Goal: Information Seeking & Learning: Learn about a topic

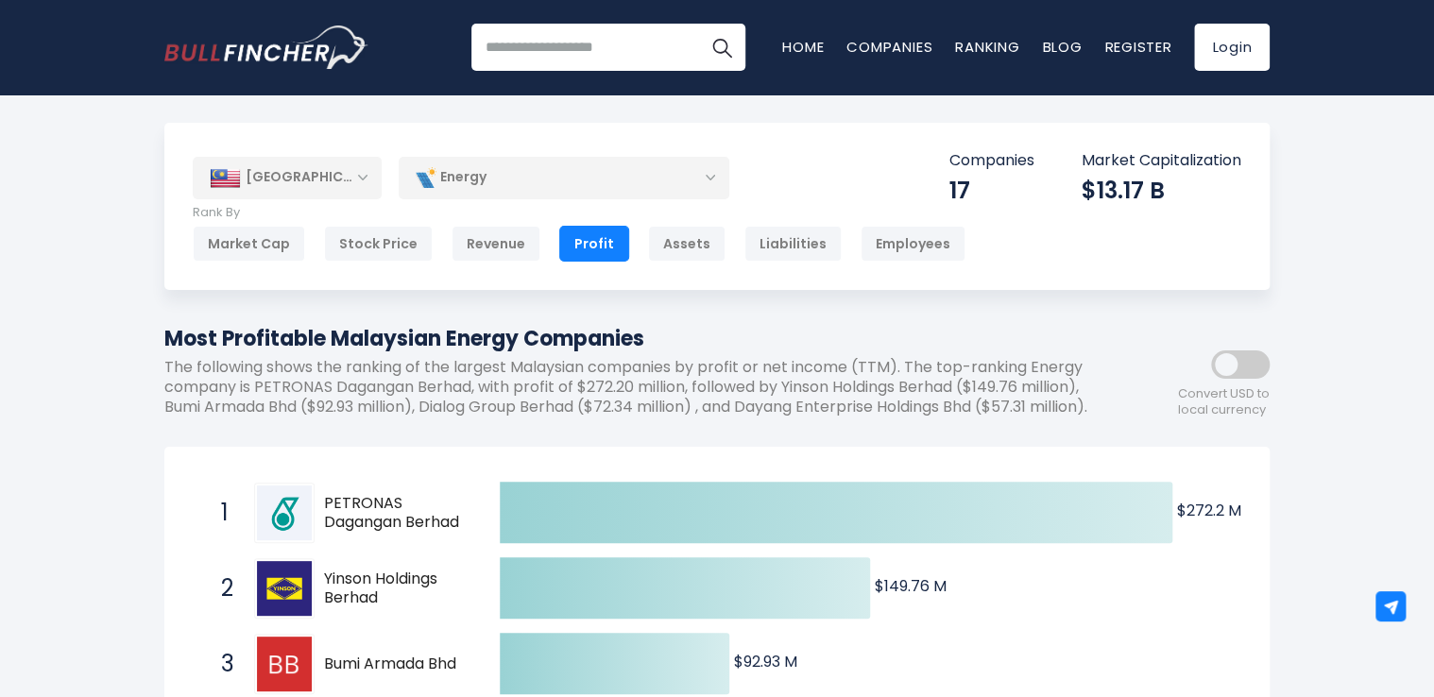
click at [349, 173] on div "[GEOGRAPHIC_DATA]" at bounding box center [287, 178] width 189 height 42
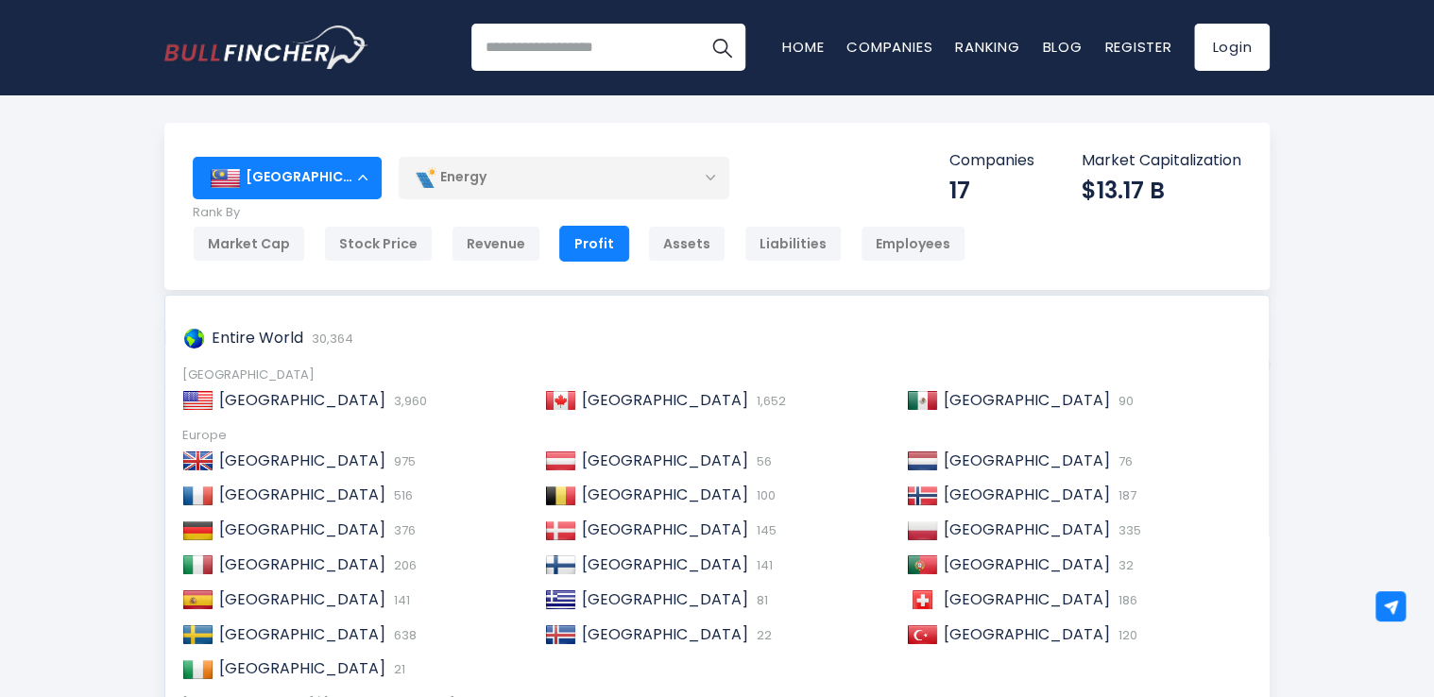
click at [349, 173] on div "[GEOGRAPHIC_DATA]" at bounding box center [287, 178] width 189 height 42
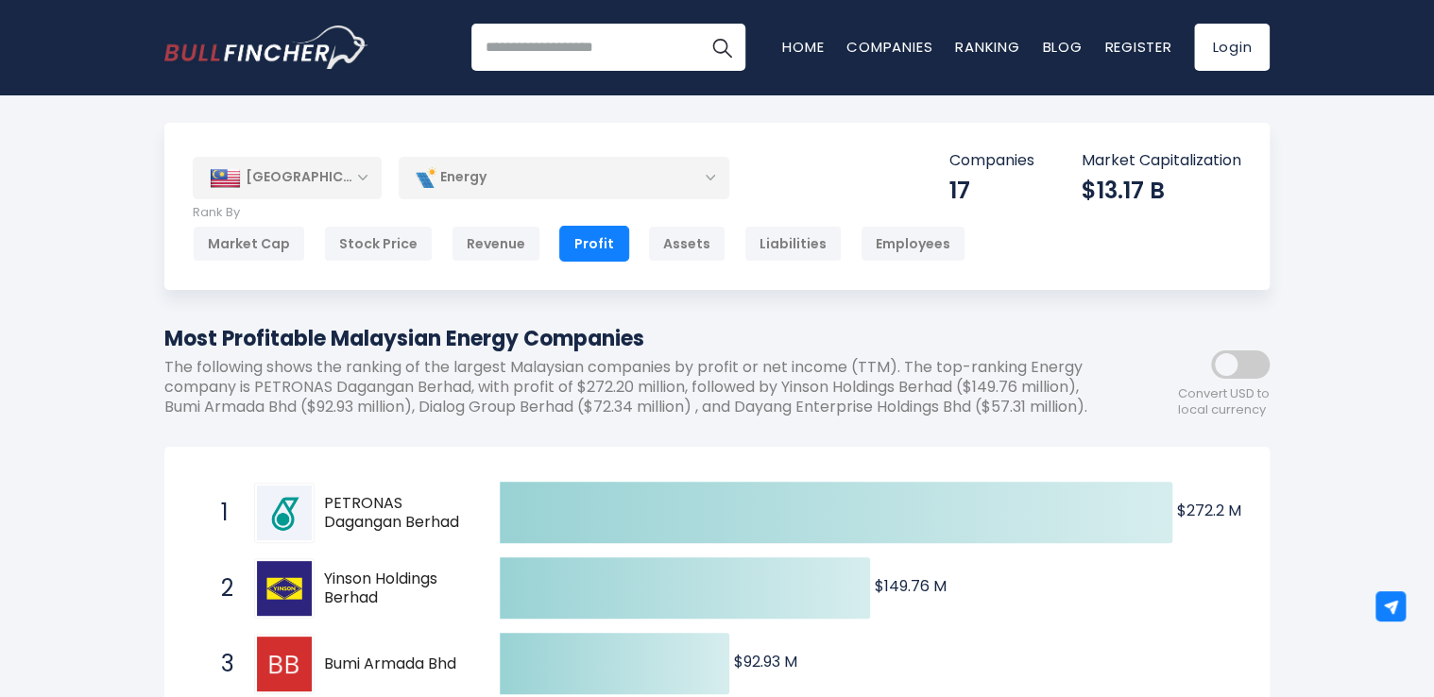
click at [497, 183] on div "Energy" at bounding box center [564, 177] width 331 height 43
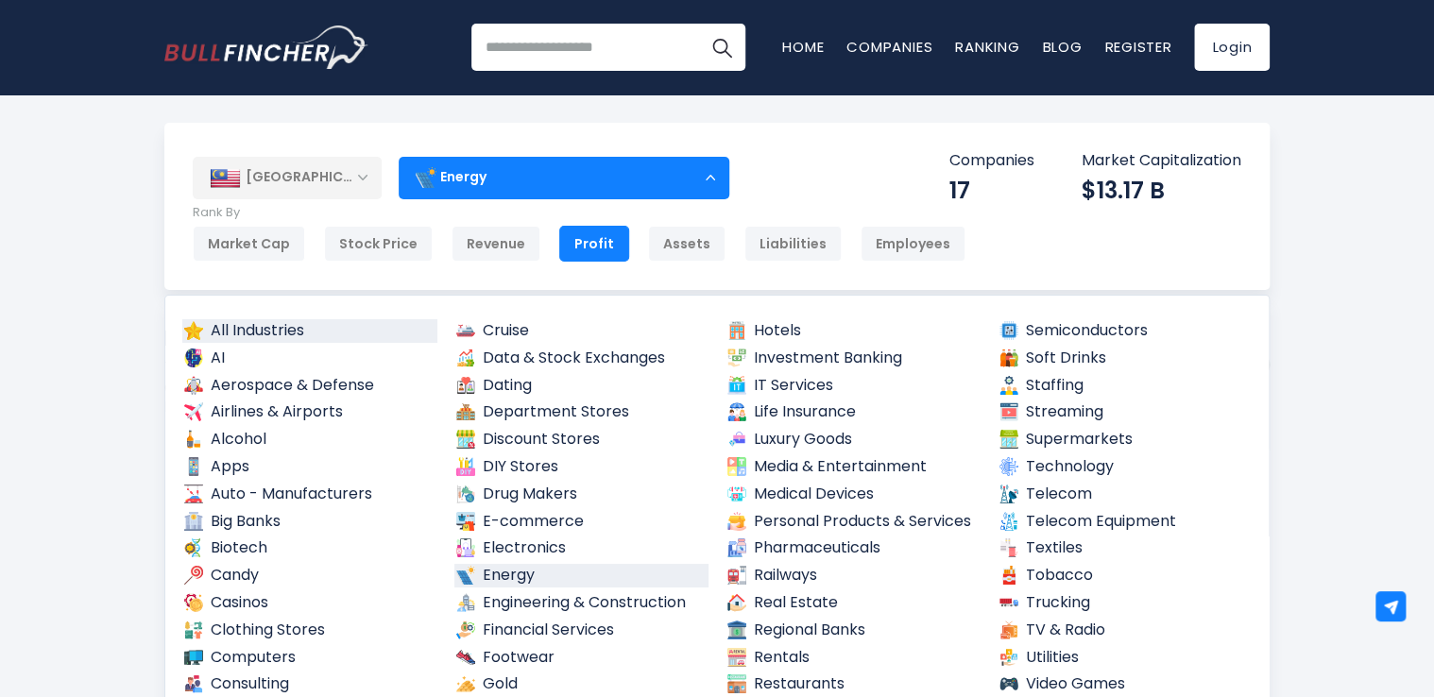
click at [257, 337] on link "All Industries" at bounding box center [309, 331] width 255 height 24
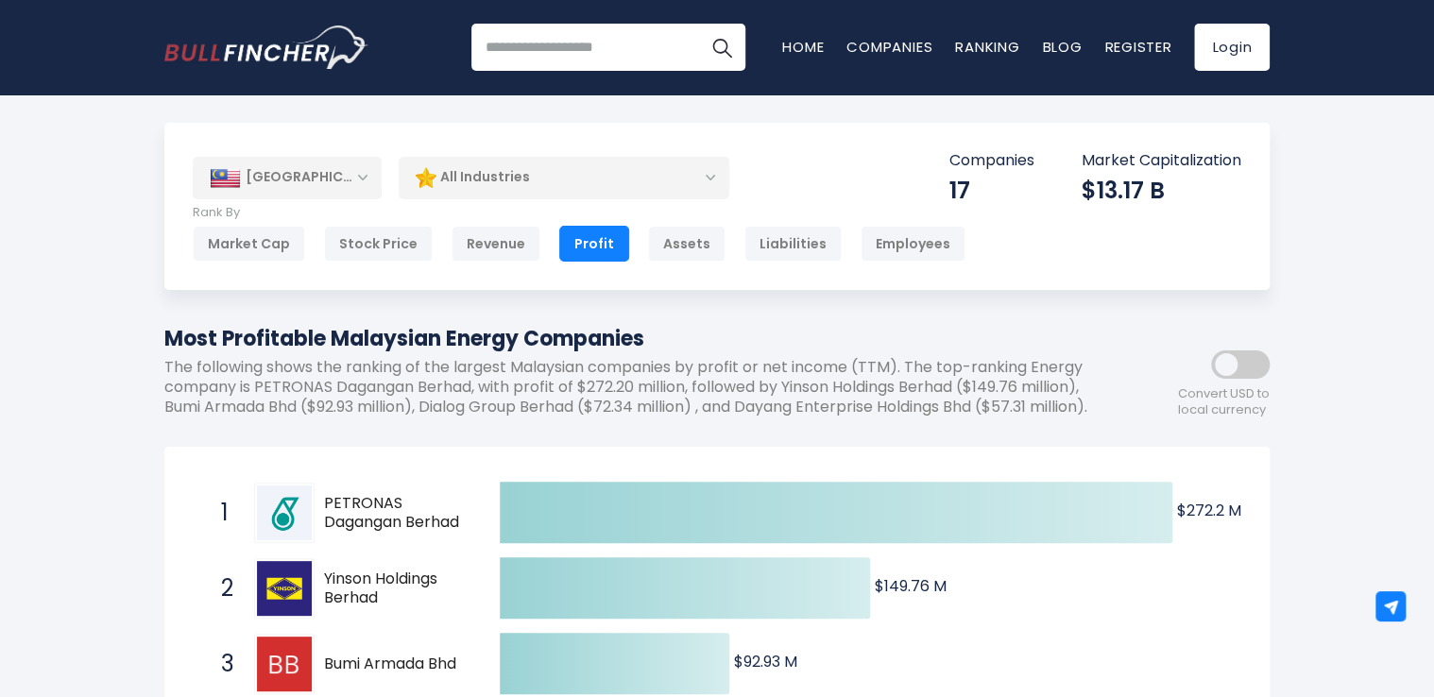
click at [1232, 368] on span at bounding box center [1240, 365] width 59 height 28
click at [578, 236] on div "Profit" at bounding box center [594, 244] width 70 height 36
click at [523, 241] on div "Revenue" at bounding box center [496, 244] width 89 height 36
click at [366, 179] on div "[GEOGRAPHIC_DATA]" at bounding box center [287, 178] width 189 height 42
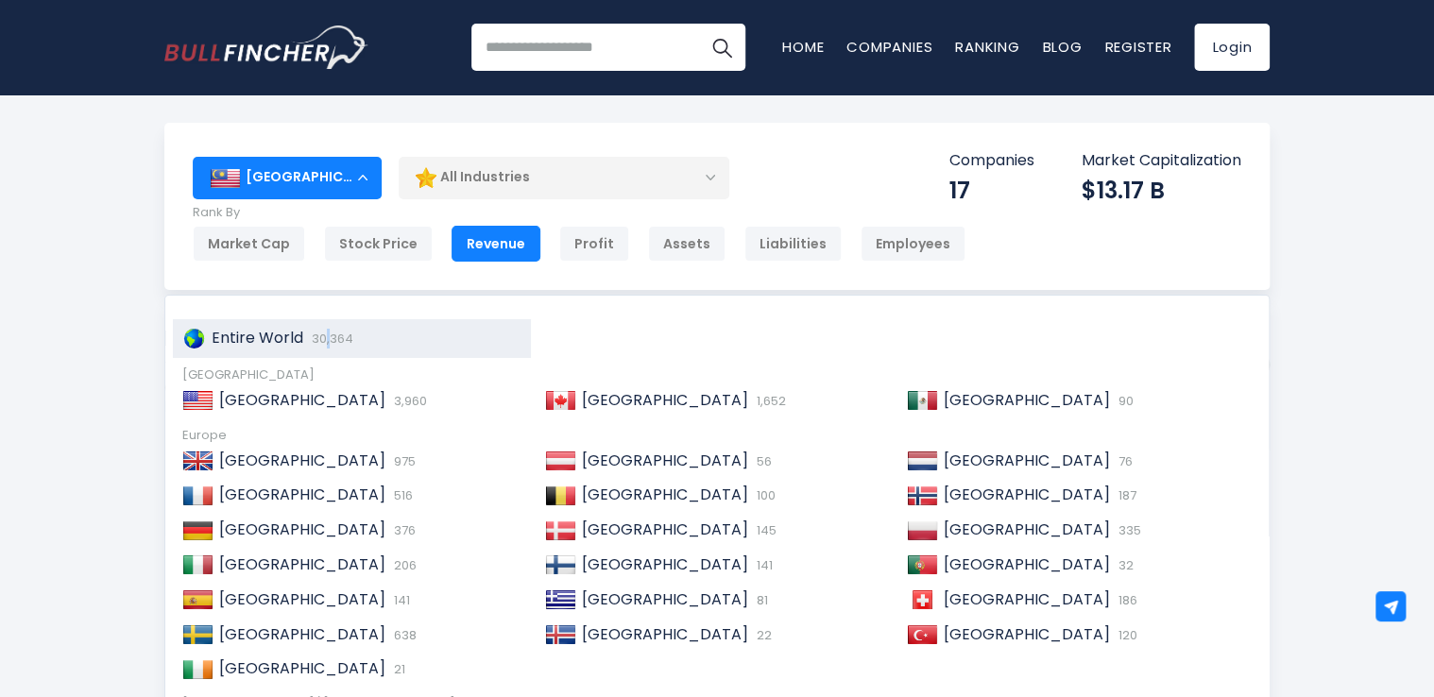
click at [323, 342] on span "30,364" at bounding box center [330, 339] width 46 height 18
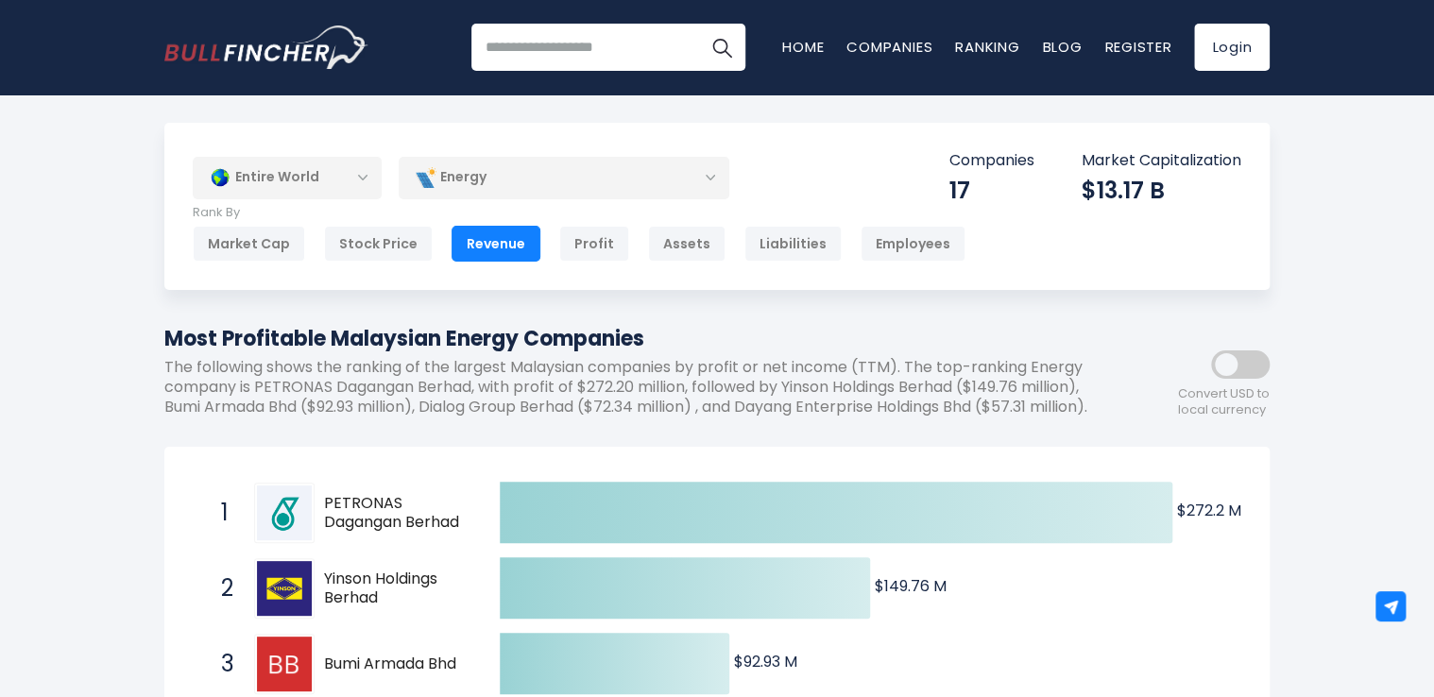
drag, startPoint x: 323, startPoint y: 342, endPoint x: 244, endPoint y: 180, distance: 180.9
click at [244, 180] on div "Entire World" at bounding box center [287, 177] width 189 height 43
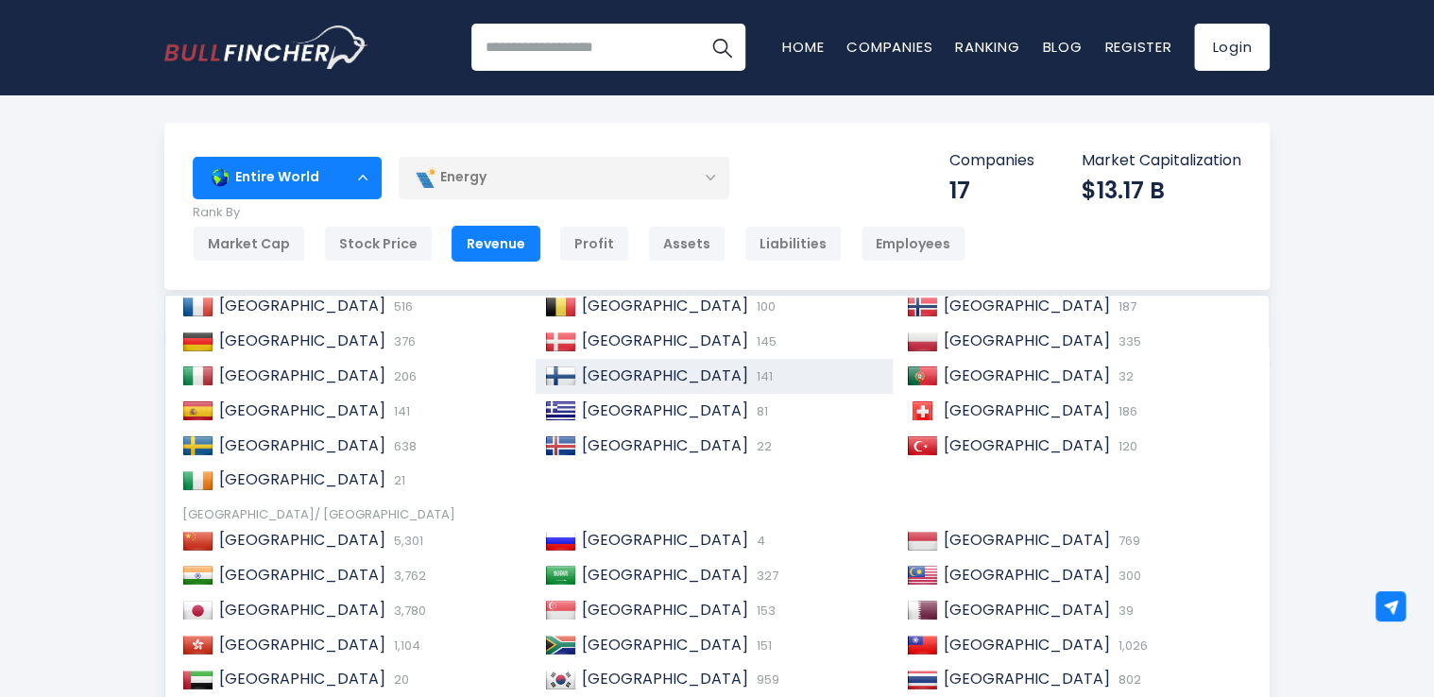
scroll to position [283, 0]
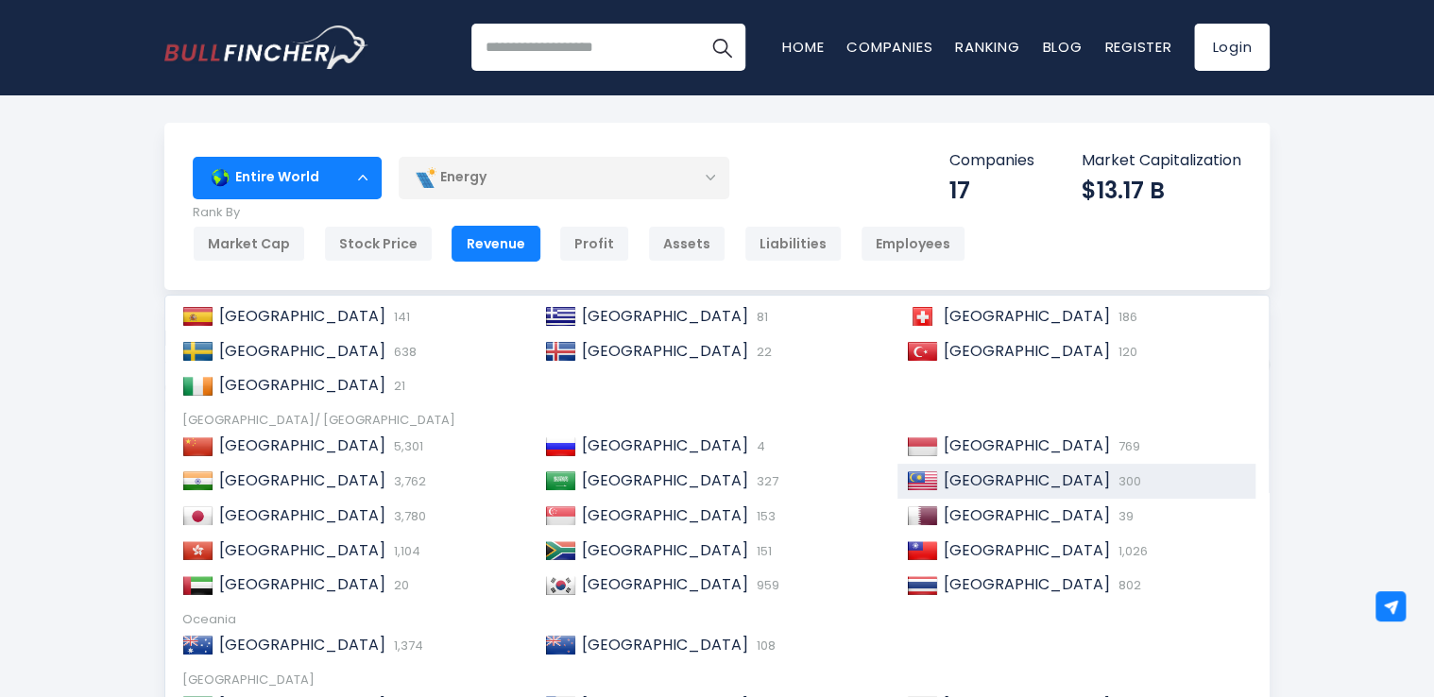
click at [1031, 494] on div "Malaysia 300" at bounding box center [1077, 481] width 358 height 35
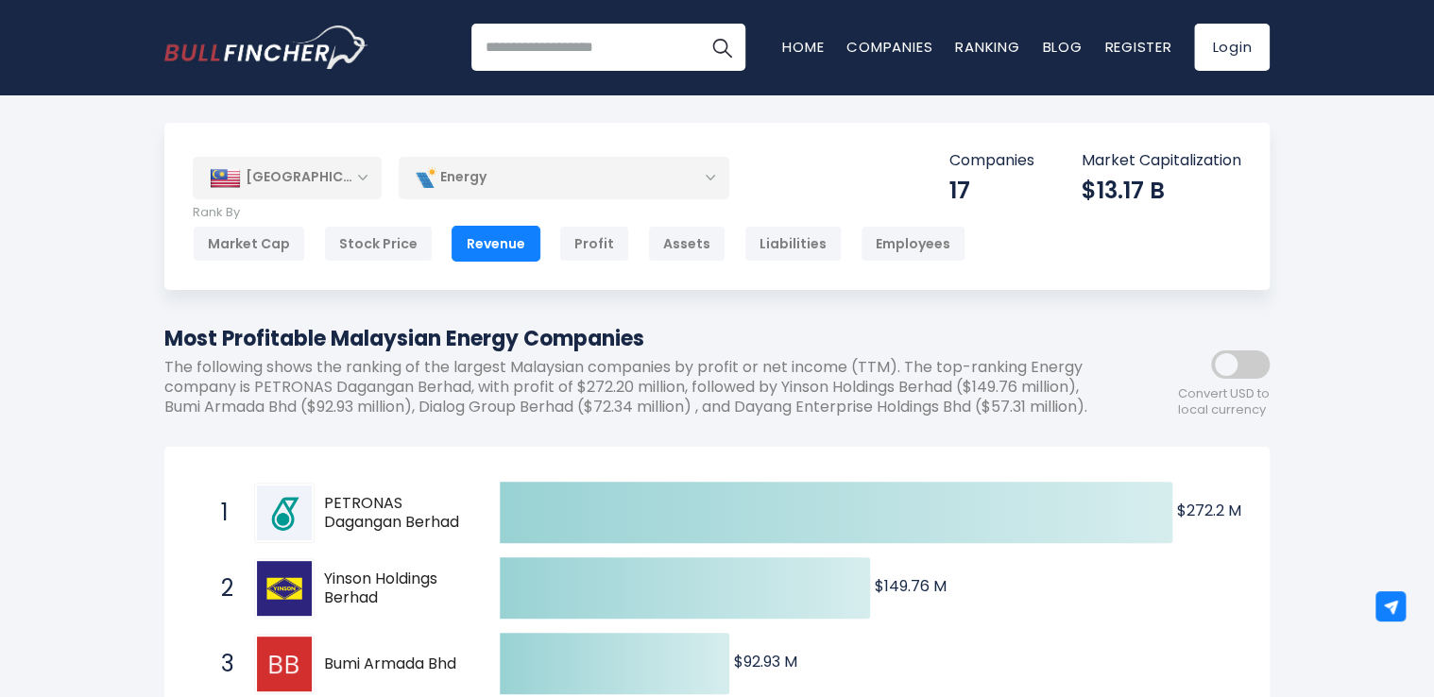
click at [973, 176] on div "17" at bounding box center [992, 190] width 85 height 29
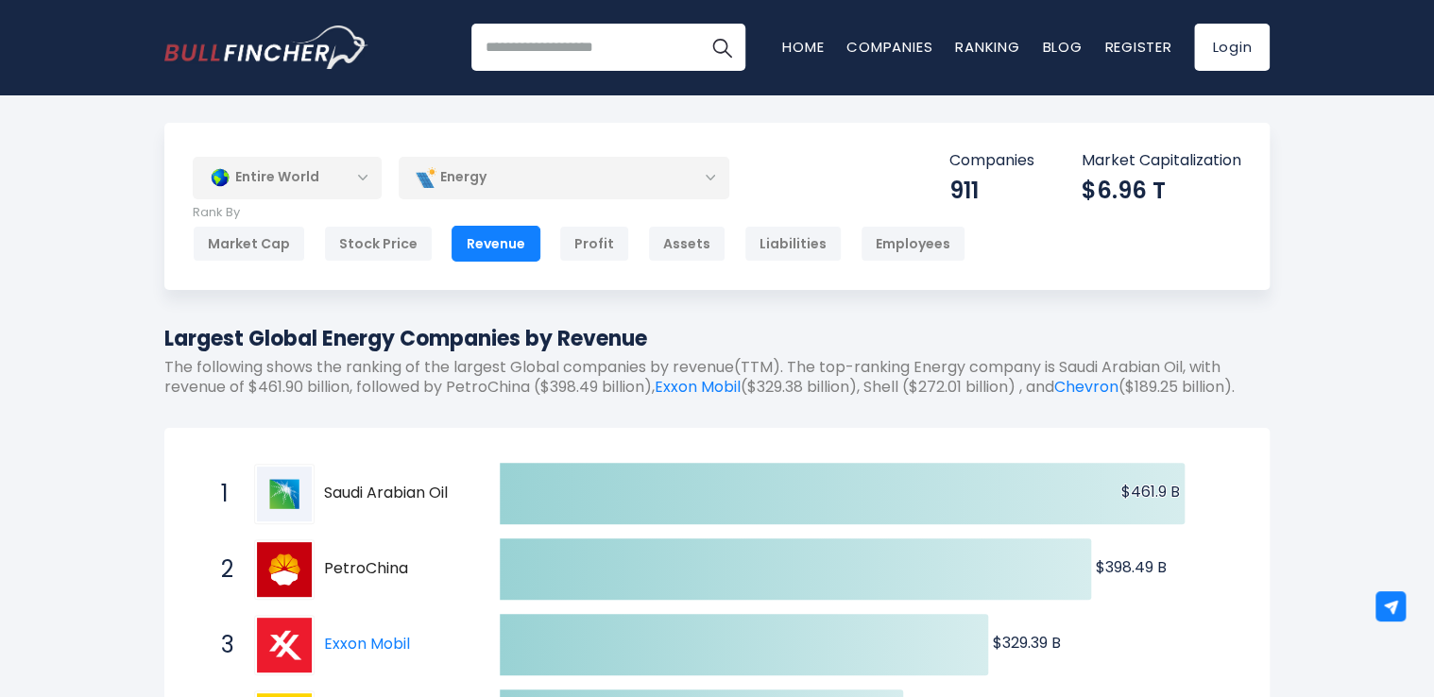
click at [339, 176] on div "Entire World" at bounding box center [287, 177] width 189 height 43
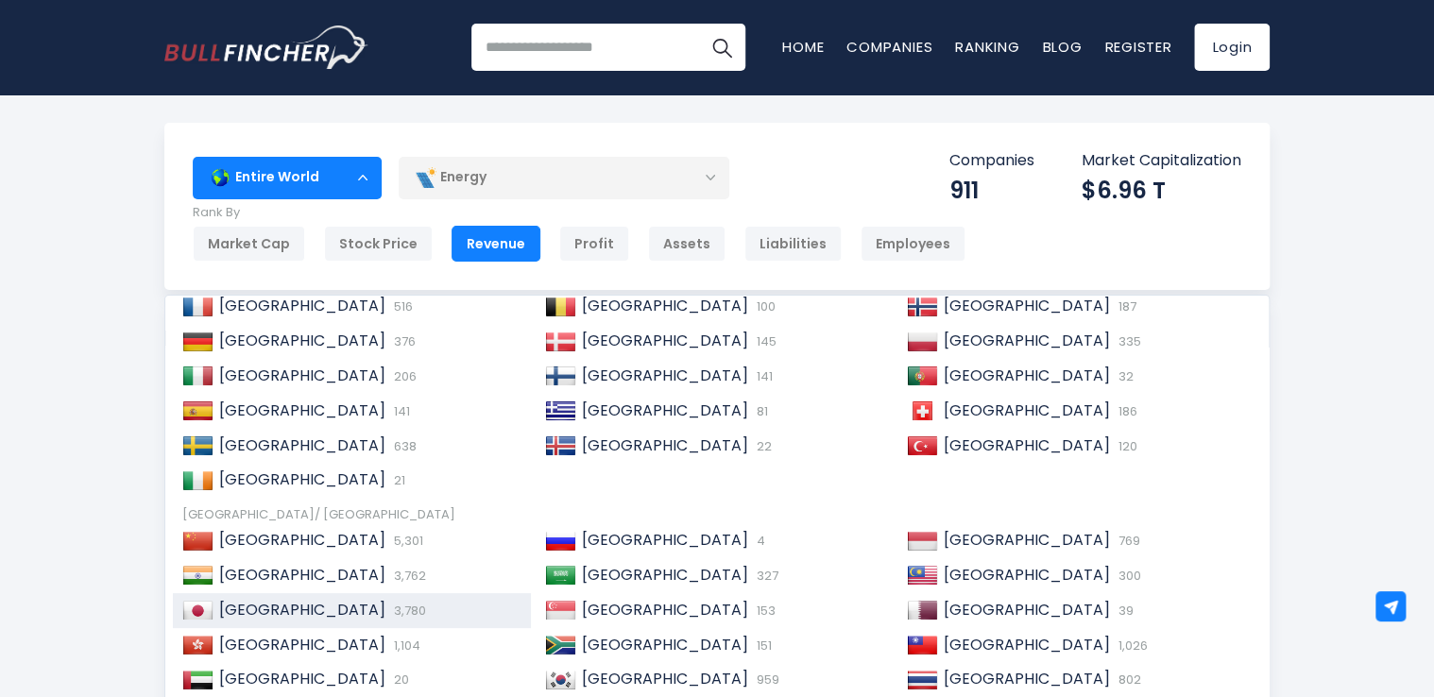
scroll to position [288, 0]
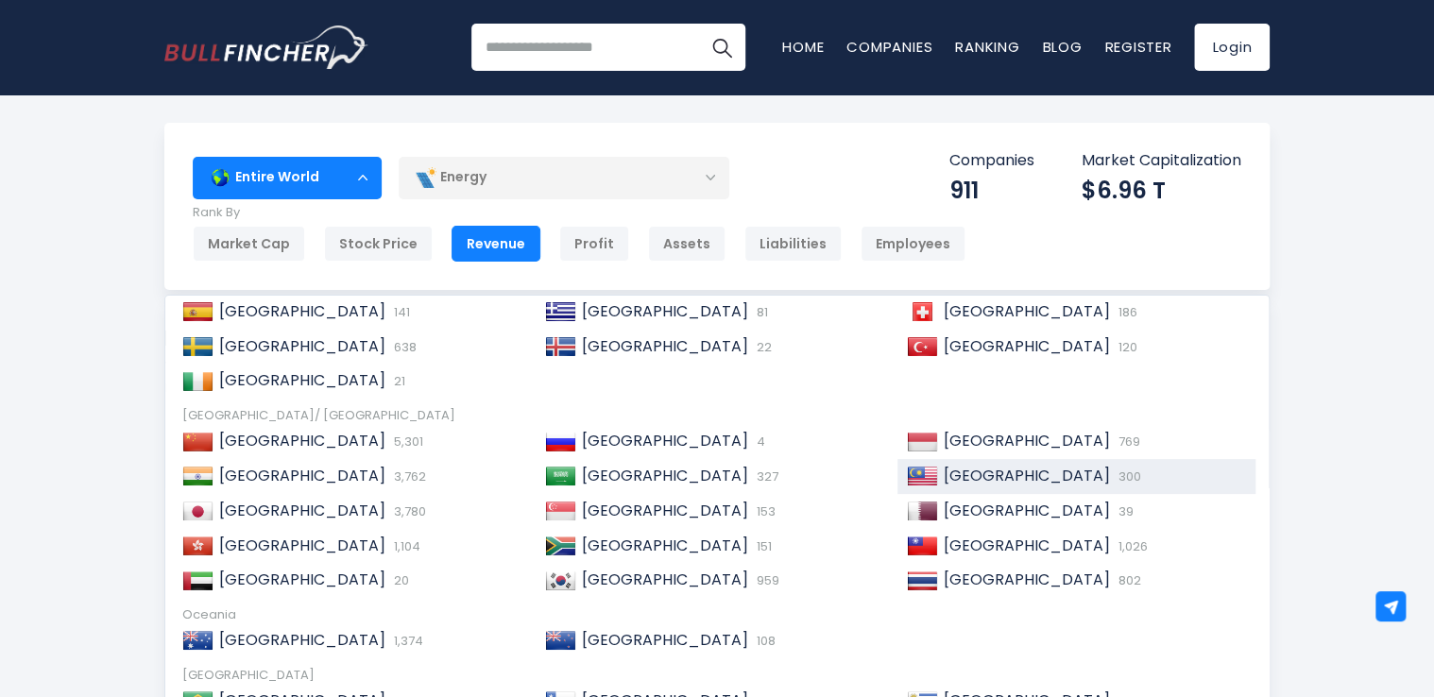
click at [944, 468] on span "[GEOGRAPHIC_DATA]" at bounding box center [1027, 476] width 166 height 22
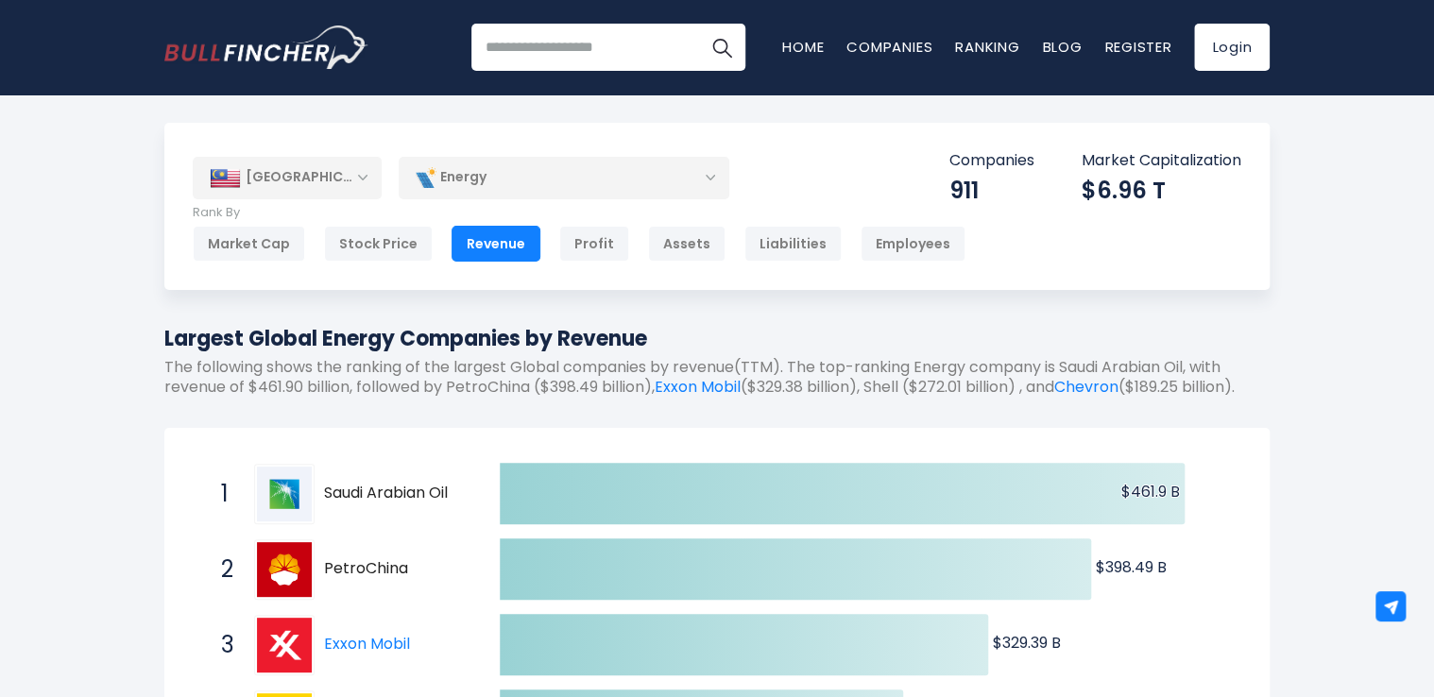
click at [562, 189] on div "Energy" at bounding box center [564, 177] width 331 height 43
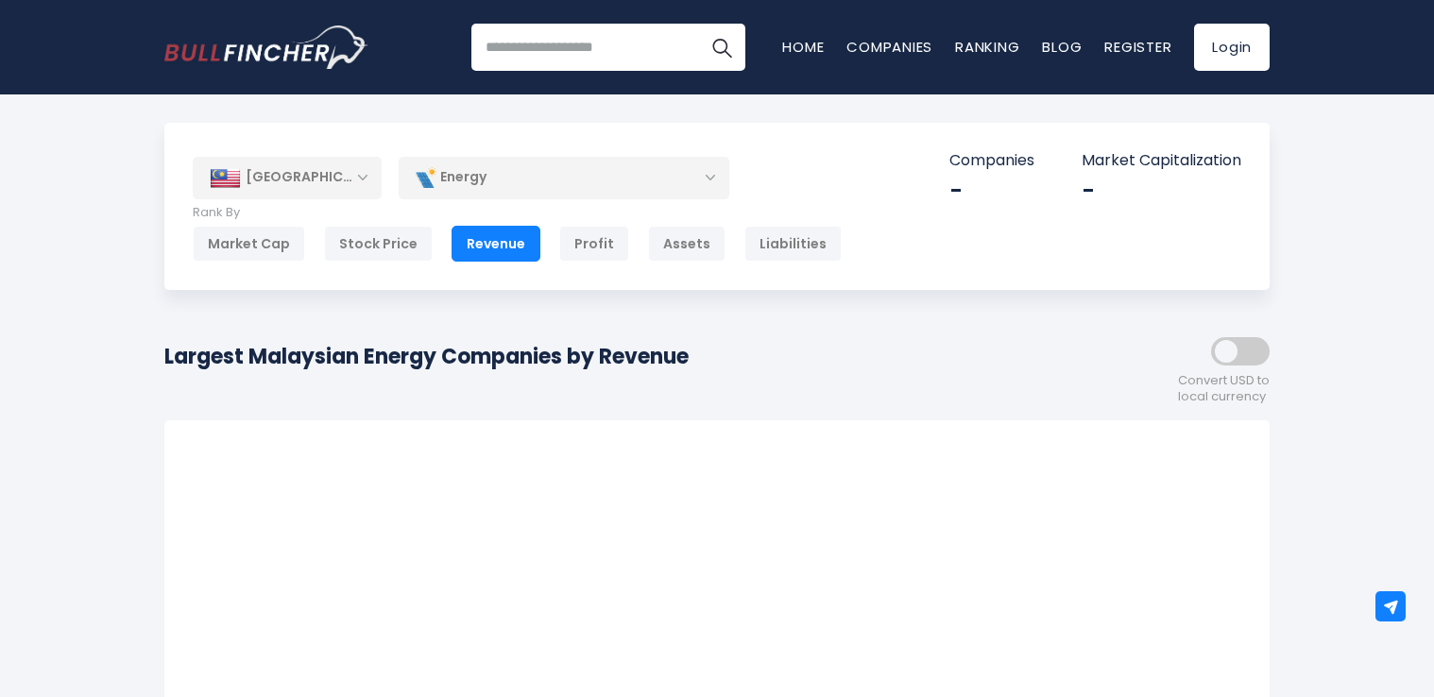
click at [547, 198] on div "Energy" at bounding box center [564, 177] width 331 height 43
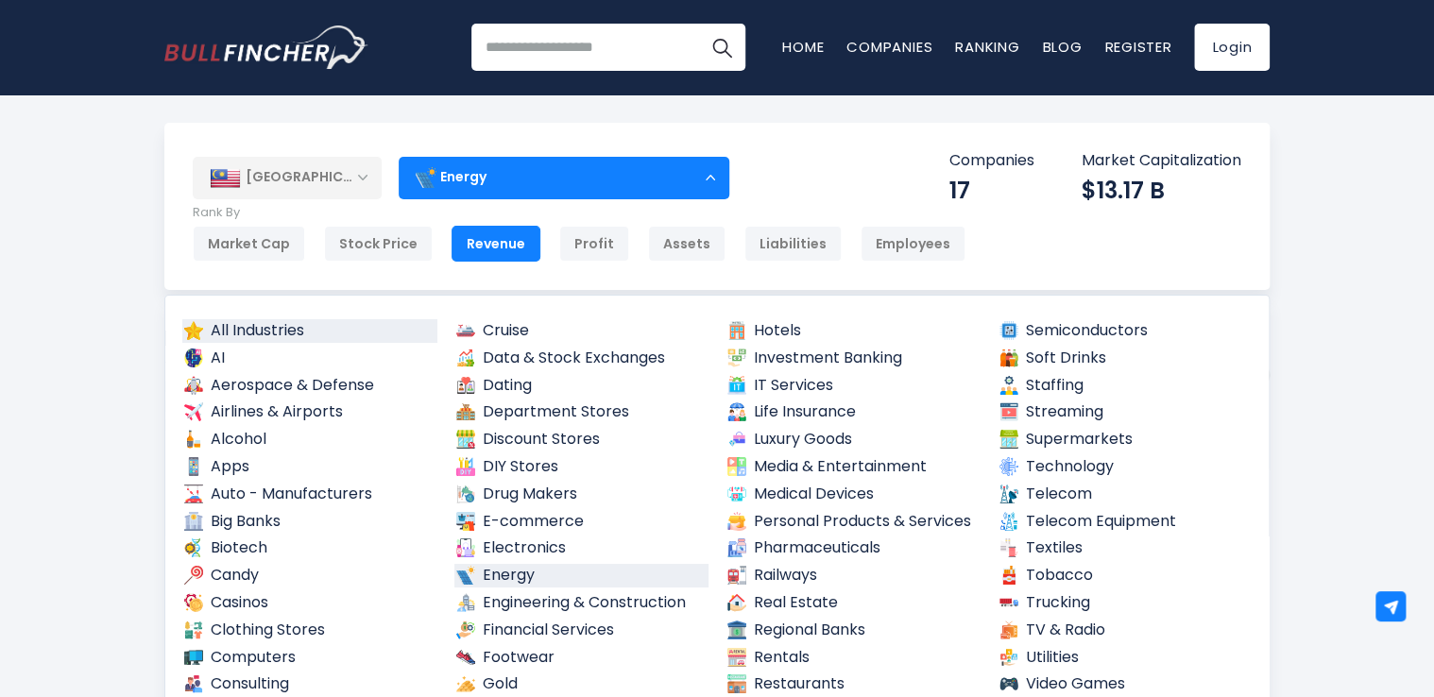
click at [255, 327] on link "All Industries" at bounding box center [309, 331] width 255 height 24
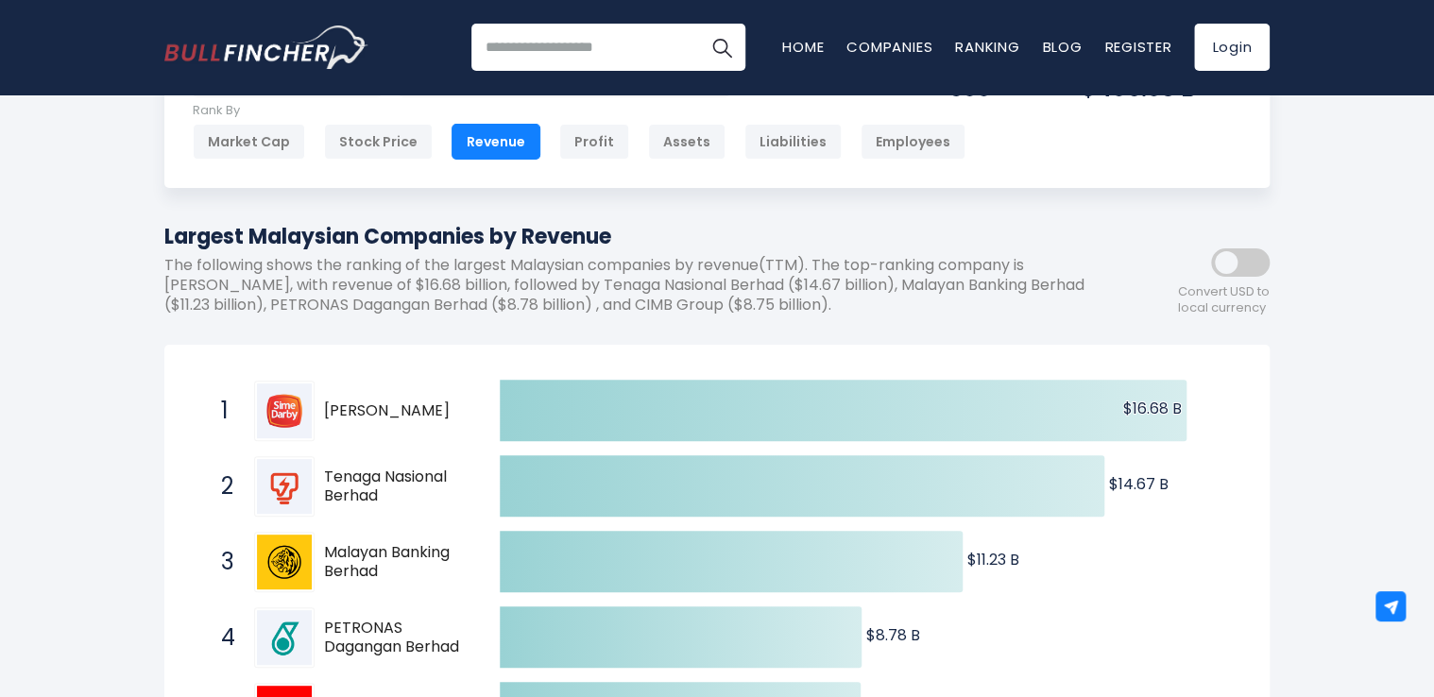
scroll to position [94, 0]
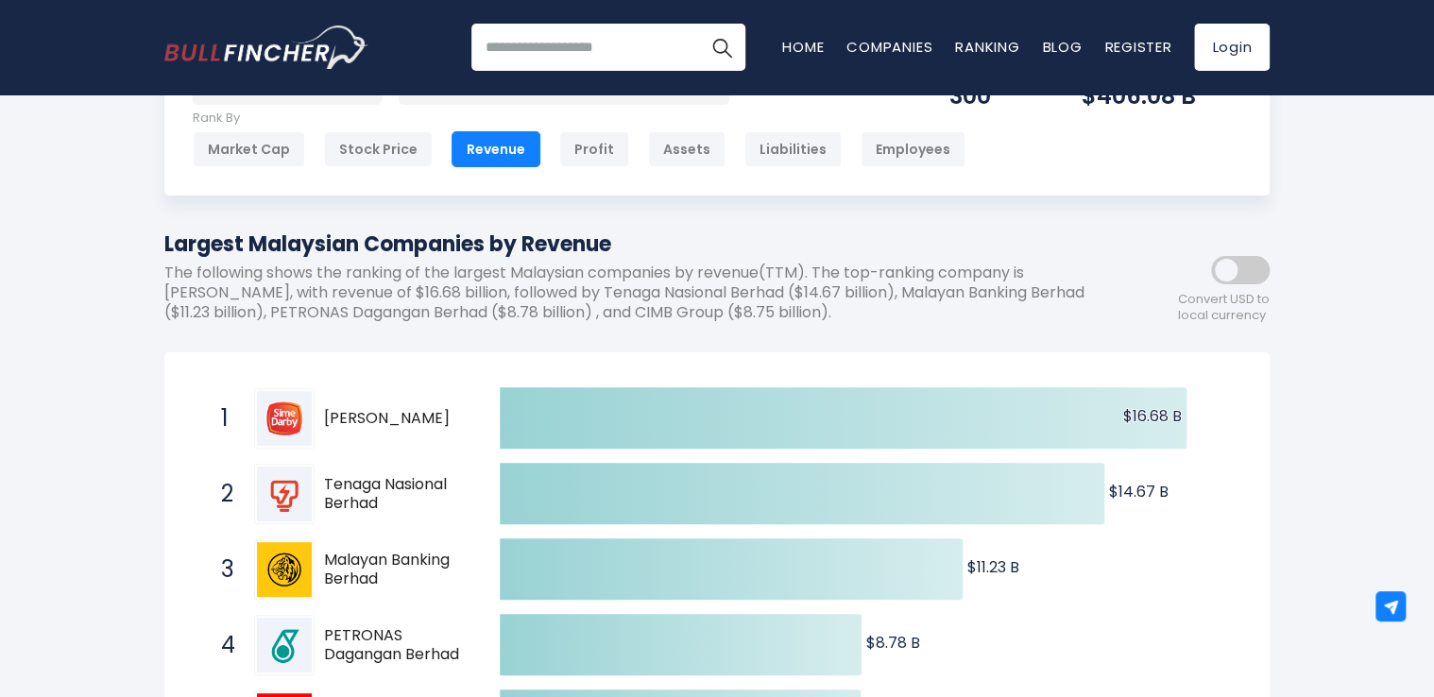
click at [1241, 278] on span at bounding box center [1240, 270] width 59 height 28
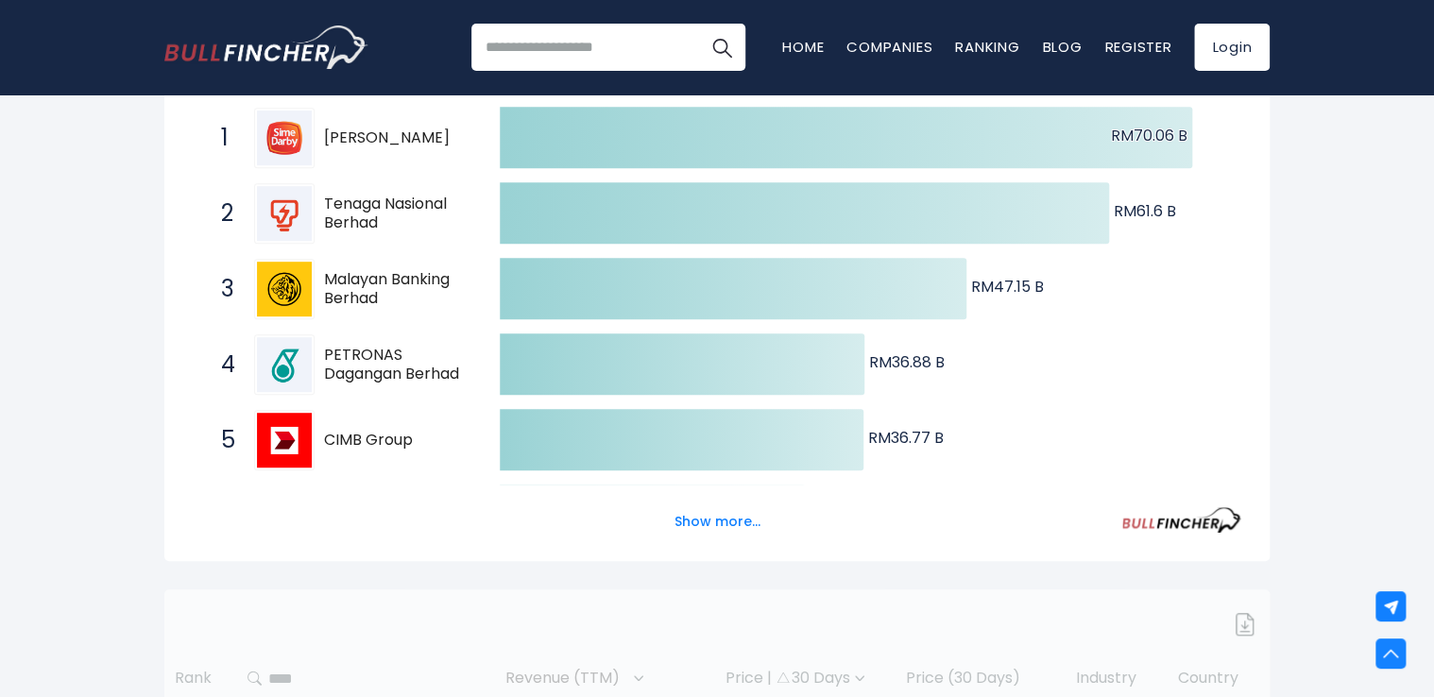
scroll to position [378, 0]
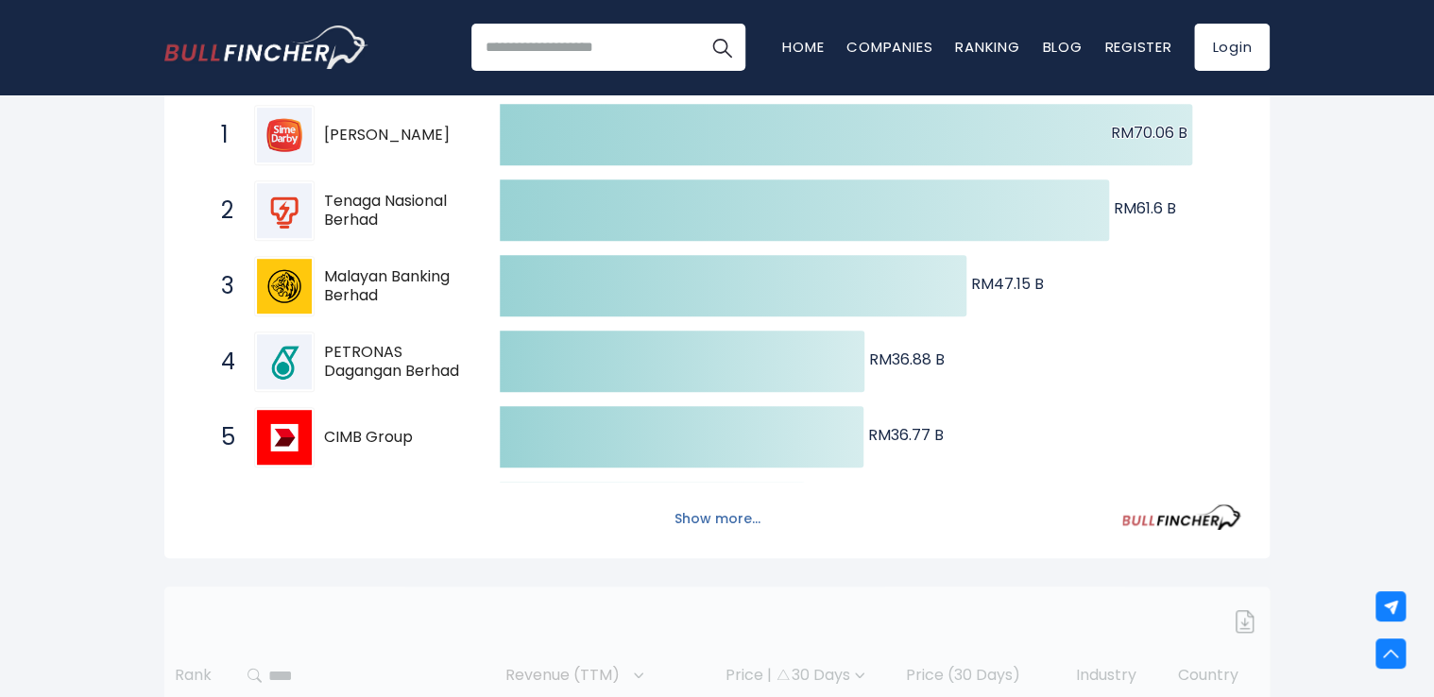
click at [734, 523] on button "Show more..." at bounding box center [717, 519] width 109 height 31
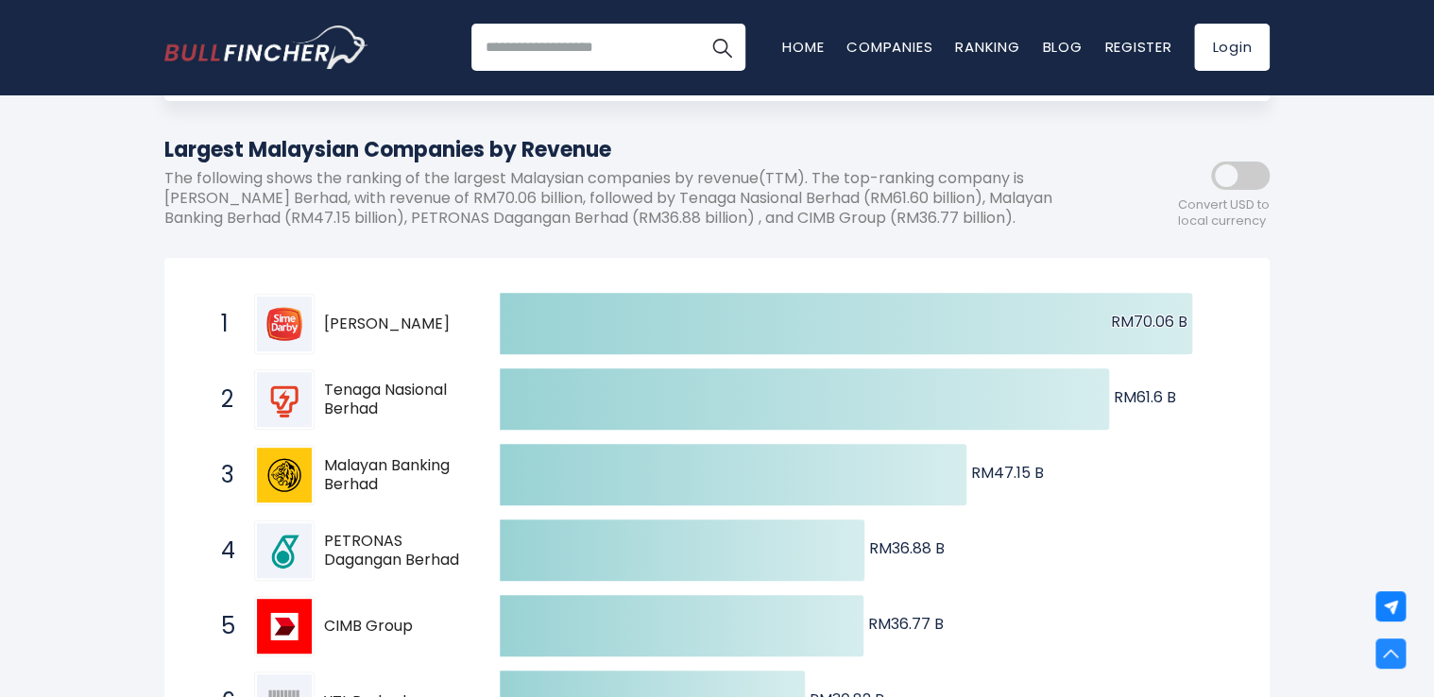
scroll to position [0, 0]
